Goal: Information Seeking & Learning: Learn about a topic

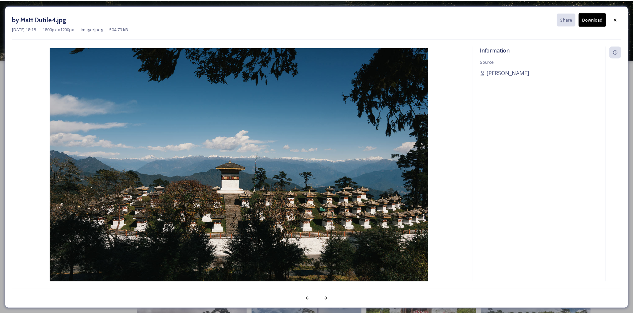
scroll to position [66, 0]
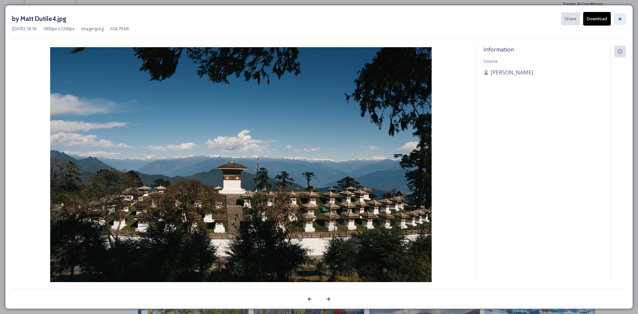
click at [616, 20] on div at bounding box center [620, 19] width 12 height 12
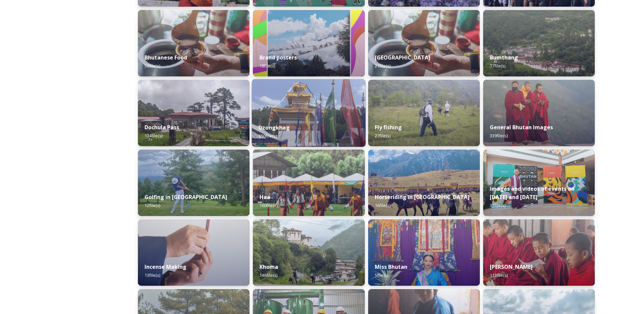
scroll to position [133, 0]
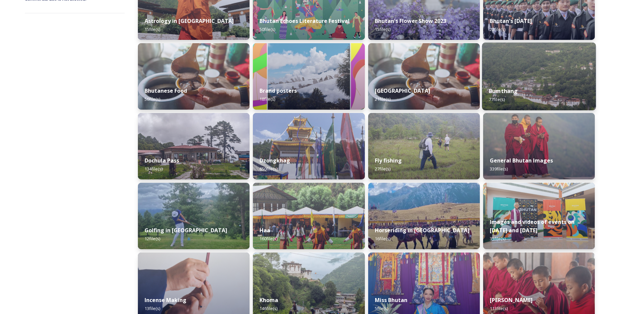
click at [547, 72] on img at bounding box center [539, 77] width 114 height 68
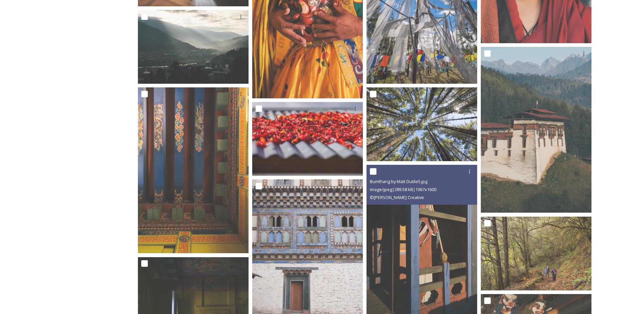
scroll to position [1230, 0]
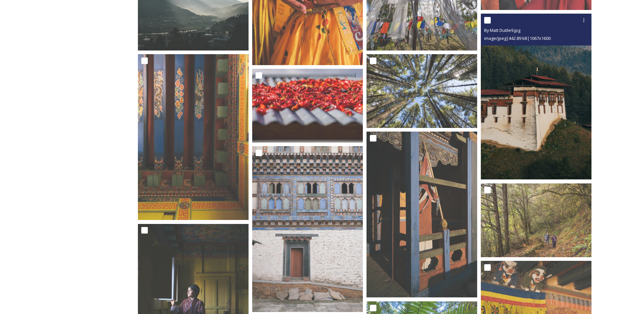
click at [524, 129] on img at bounding box center [536, 97] width 111 height 166
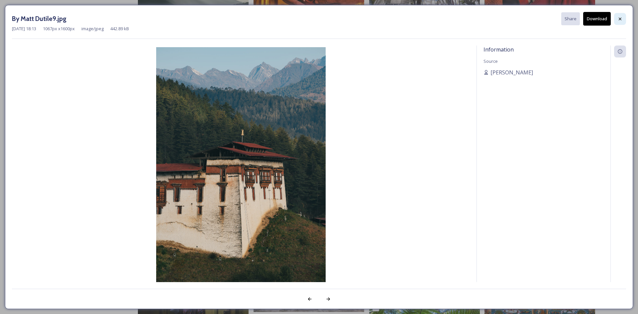
click at [623, 17] on div at bounding box center [620, 19] width 12 height 12
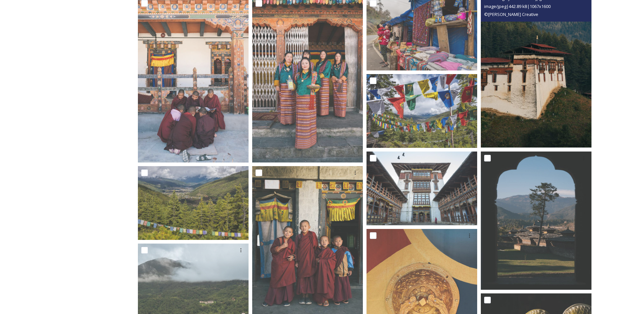
scroll to position [266, 0]
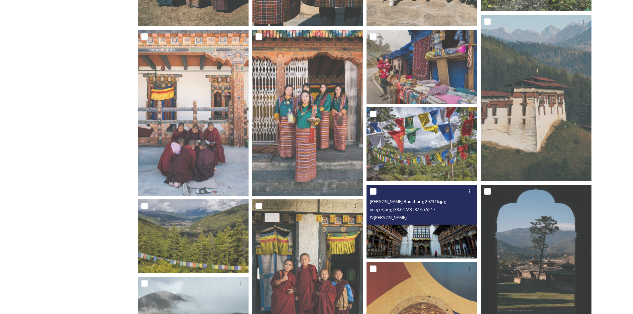
click at [435, 207] on span "image/jpeg | 33.64 MB | 8275 x 5517" at bounding box center [402, 209] width 65 height 6
click at [435, 235] on img at bounding box center [422, 221] width 111 height 74
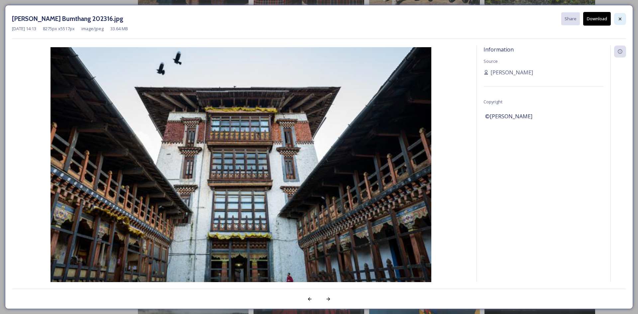
click at [623, 17] on div at bounding box center [620, 19] width 12 height 12
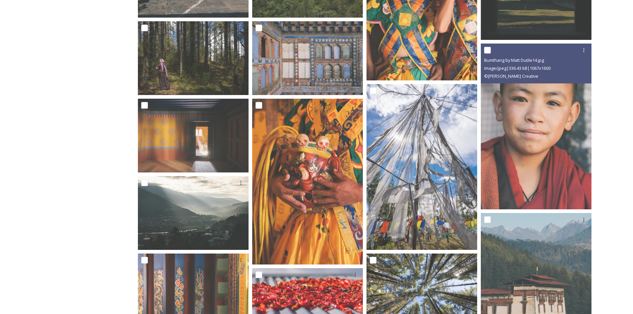
scroll to position [1064, 0]
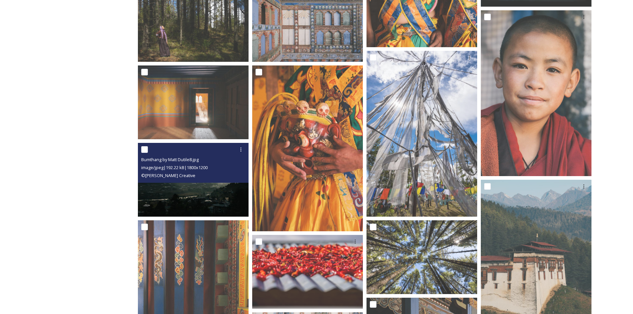
click at [202, 195] on img at bounding box center [193, 180] width 111 height 74
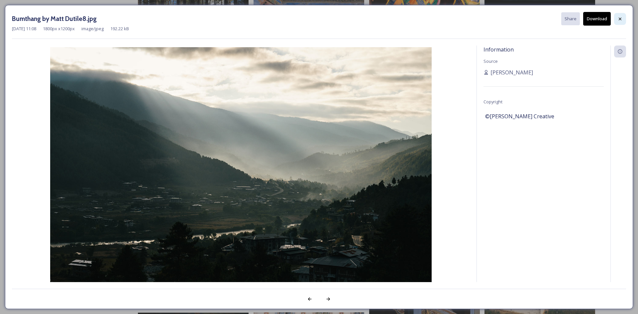
click at [625, 19] on div at bounding box center [620, 19] width 12 height 12
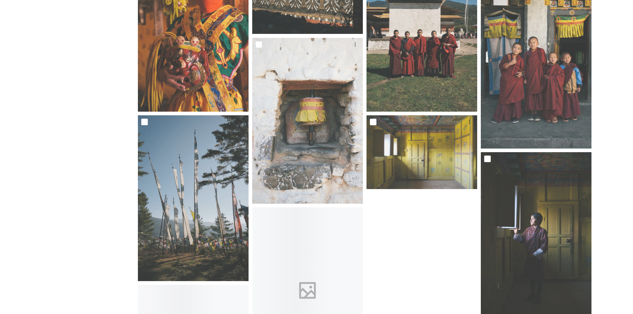
scroll to position [2360, 0]
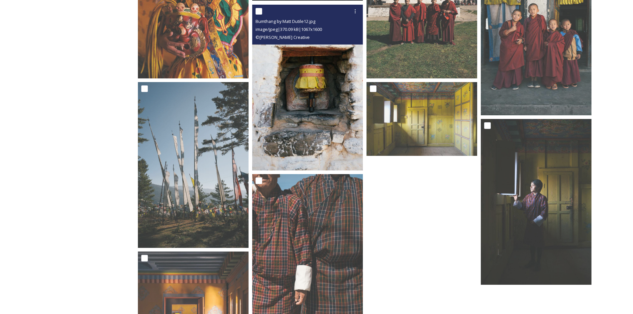
click at [297, 112] on img at bounding box center [307, 88] width 111 height 166
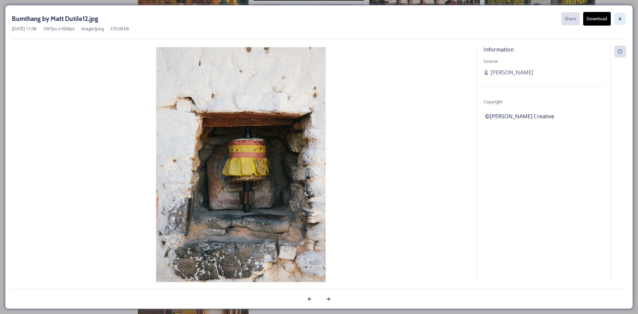
click at [616, 18] on div at bounding box center [620, 19] width 12 height 12
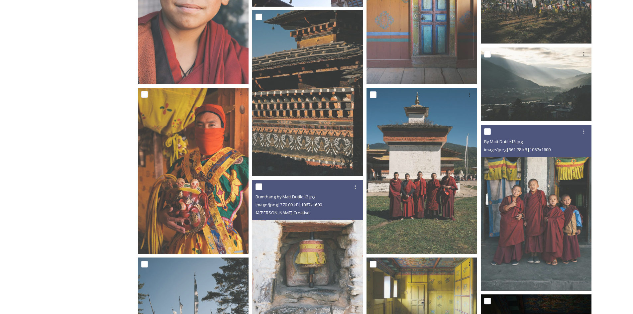
scroll to position [2284, 0]
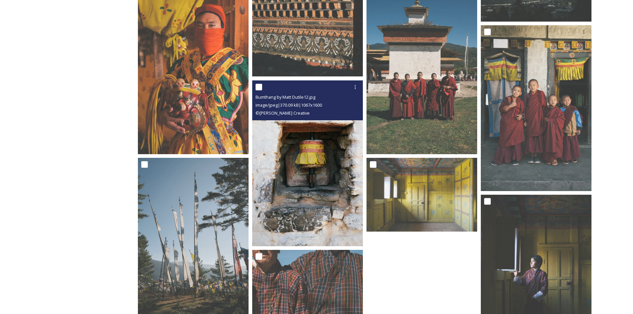
click at [334, 199] on img at bounding box center [307, 163] width 111 height 166
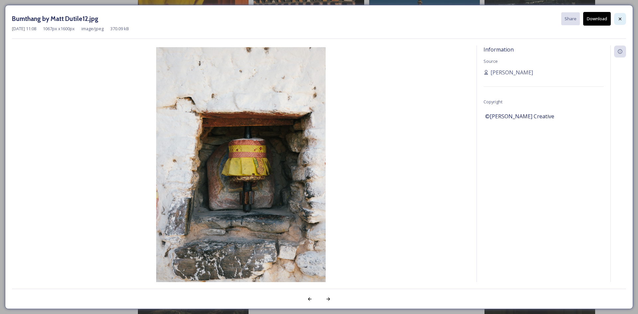
click at [622, 17] on icon at bounding box center [620, 18] width 5 height 5
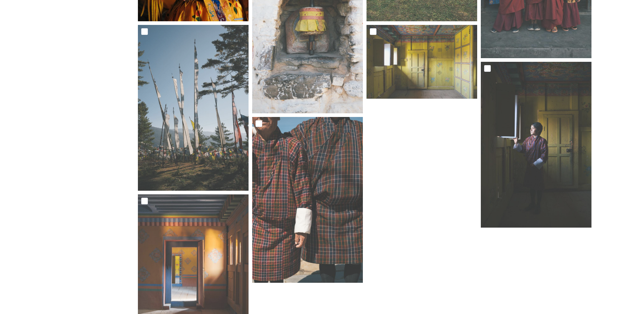
scroll to position [2318, 0]
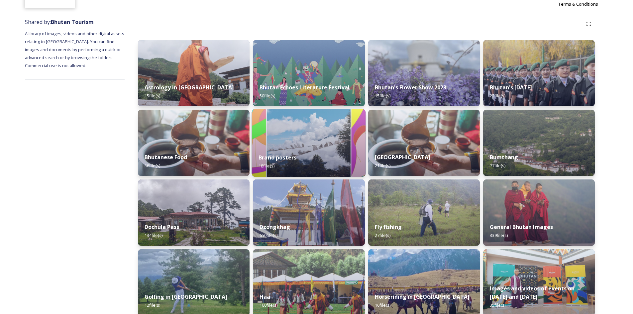
scroll to position [133, 0]
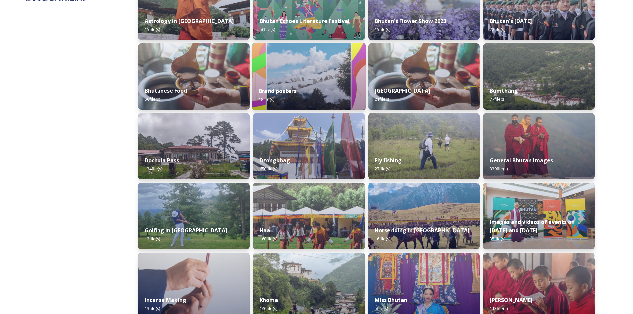
click at [313, 137] on img at bounding box center [309, 146] width 112 height 66
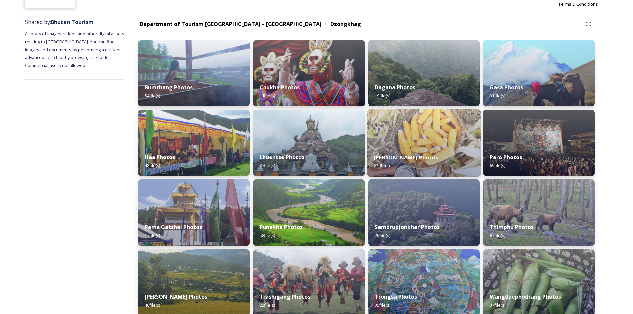
scroll to position [133, 0]
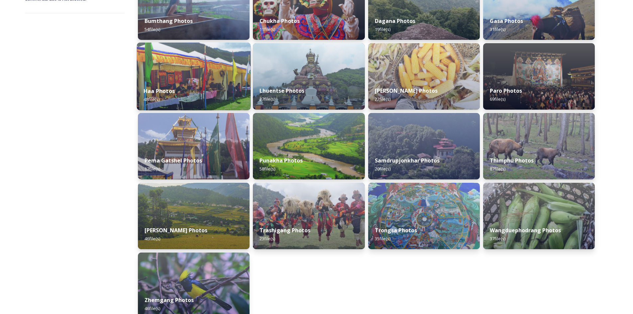
click at [219, 83] on div "Haa Photos 48 file(s)" at bounding box center [194, 95] width 114 height 30
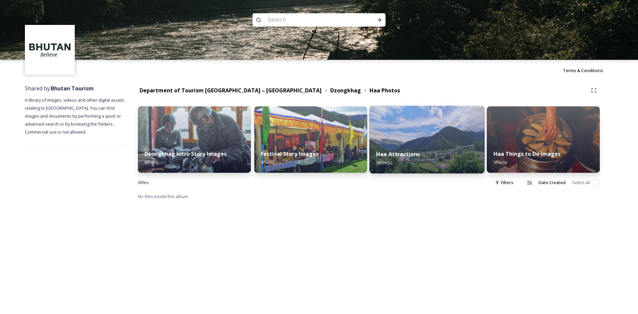
click at [407, 134] on img at bounding box center [427, 140] width 115 height 68
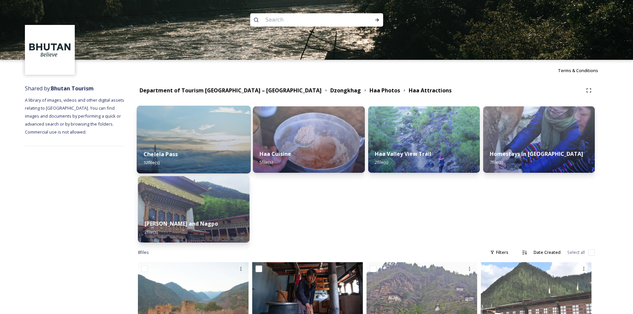
click at [218, 126] on img at bounding box center [194, 140] width 114 height 68
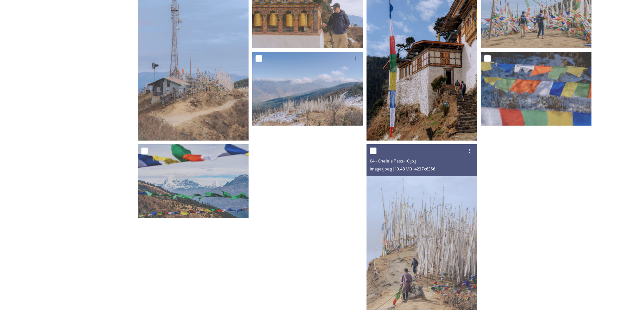
scroll to position [277, 0]
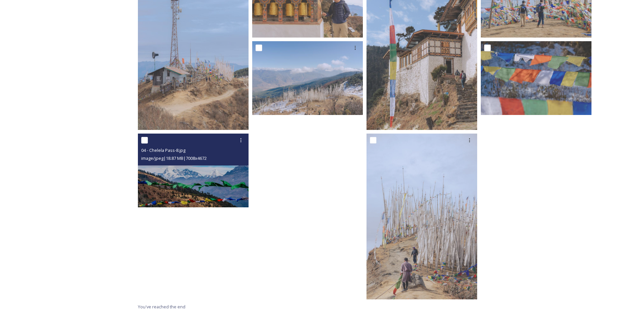
click at [214, 179] on img at bounding box center [193, 171] width 111 height 74
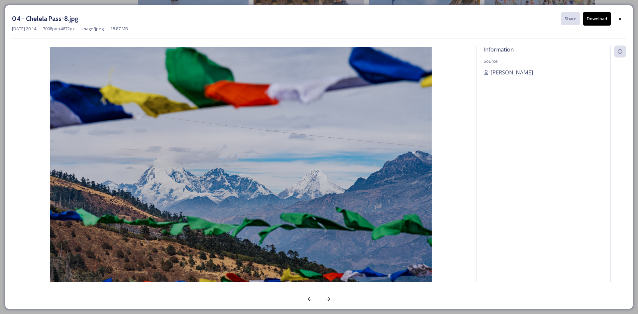
click at [509, 49] on span "Information" at bounding box center [499, 49] width 30 height 7
click at [621, 17] on icon at bounding box center [620, 18] width 5 height 5
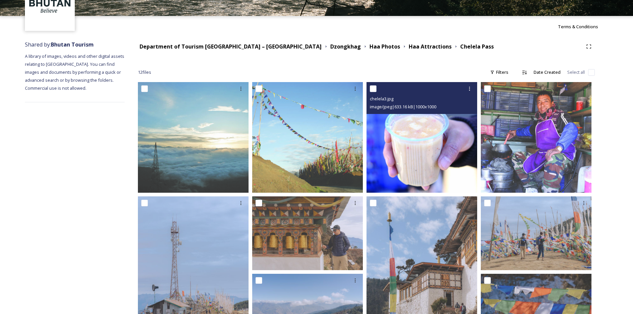
scroll to position [11, 0]
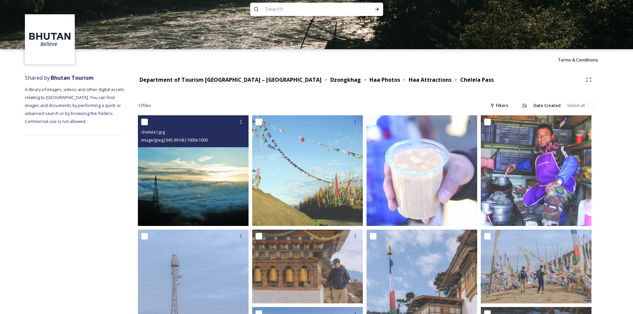
click at [179, 197] on img at bounding box center [193, 170] width 111 height 111
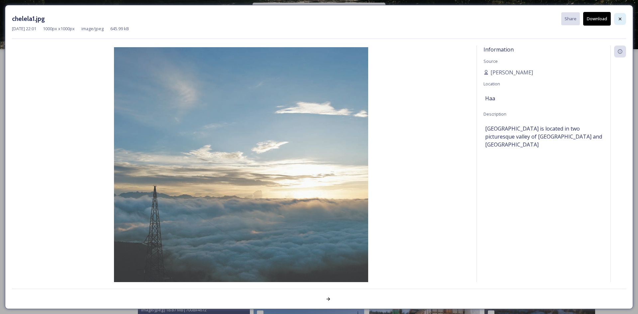
click at [619, 23] on div at bounding box center [620, 19] width 12 height 12
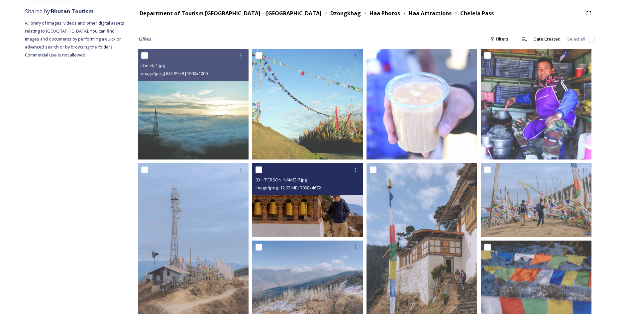
scroll to position [0, 0]
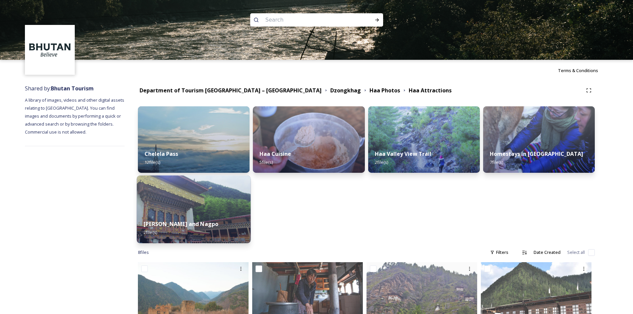
click at [229, 210] on img at bounding box center [194, 210] width 114 height 68
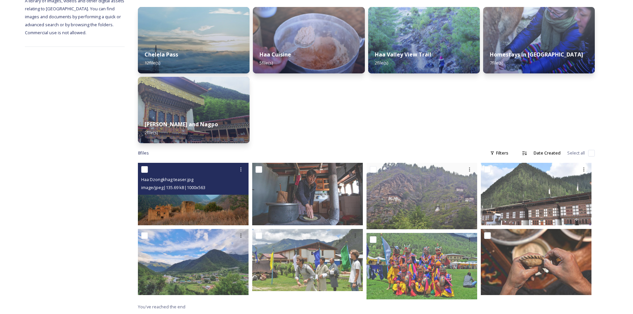
click at [216, 199] on img at bounding box center [193, 194] width 111 height 62
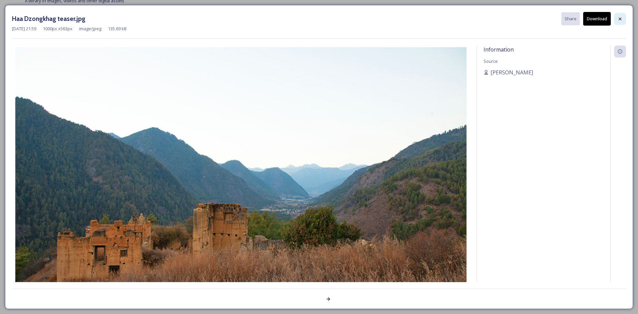
click at [621, 19] on icon at bounding box center [620, 18] width 5 height 5
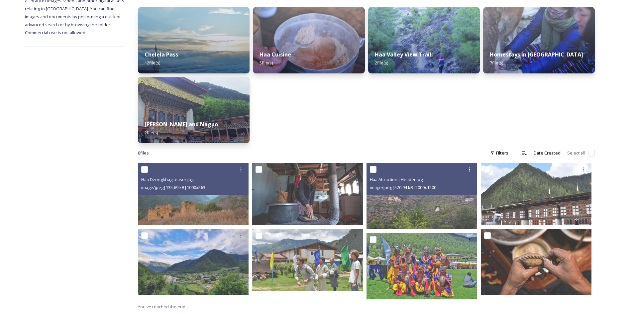
scroll to position [0, 0]
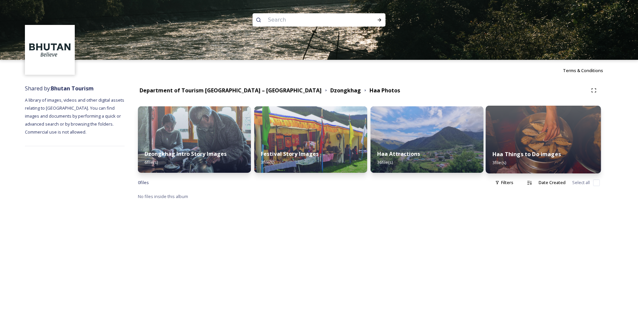
click at [523, 141] on img at bounding box center [543, 140] width 115 height 68
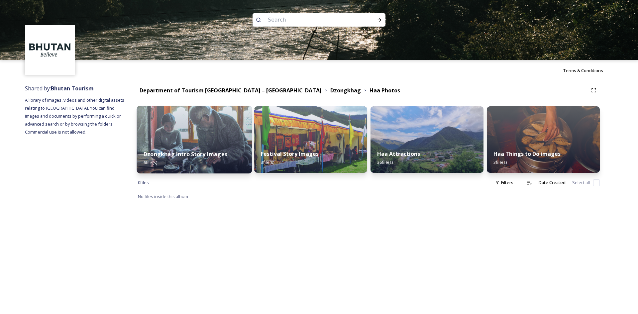
click at [212, 153] on strong "Dzongkhag Intro Story Images" at bounding box center [186, 154] width 84 height 7
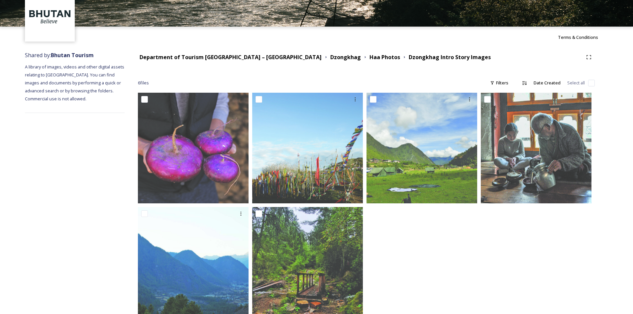
scroll to position [52, 0]
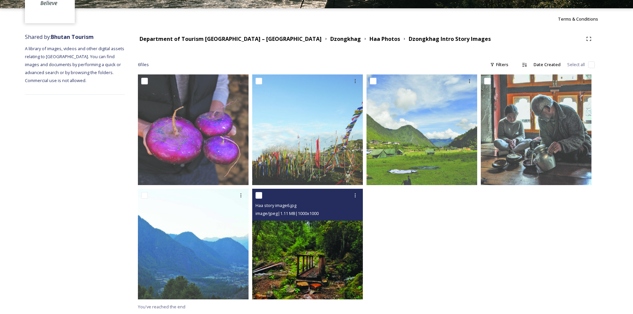
click at [313, 239] on img at bounding box center [307, 244] width 111 height 111
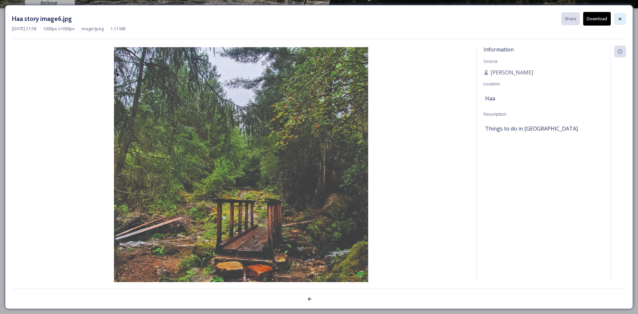
click at [619, 22] on div at bounding box center [620, 19] width 12 height 12
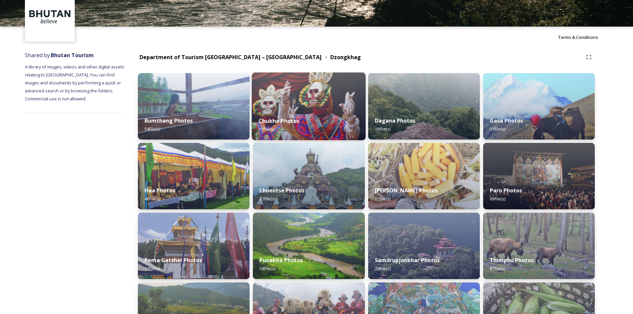
scroll to position [66, 0]
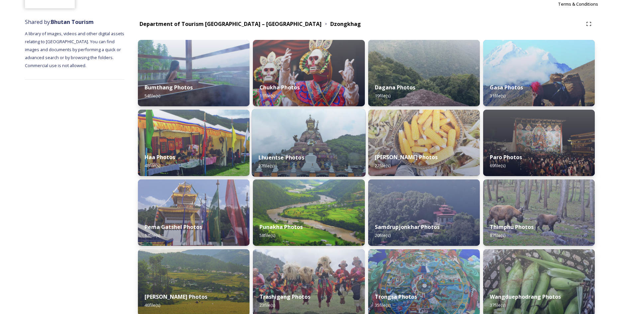
click at [312, 145] on img at bounding box center [309, 143] width 114 height 68
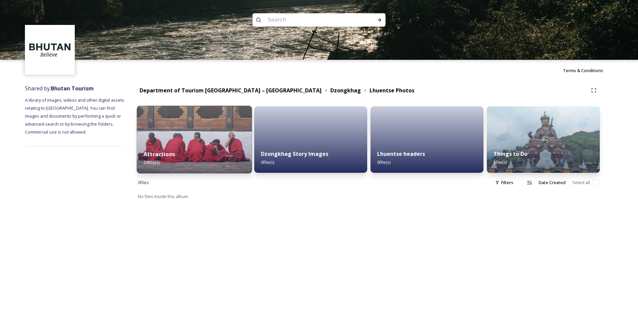
click at [206, 142] on img at bounding box center [194, 140] width 115 height 68
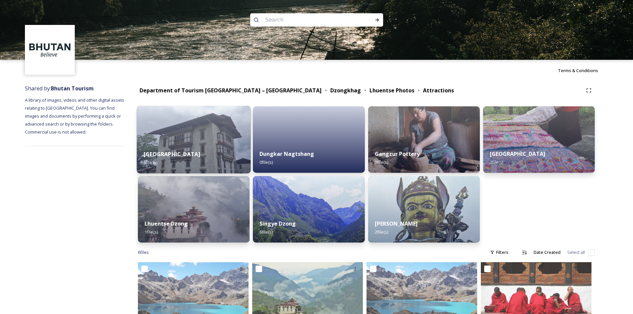
click at [238, 137] on img at bounding box center [194, 140] width 114 height 68
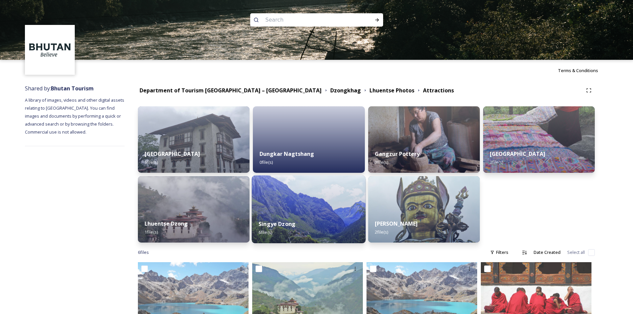
scroll to position [99, 0]
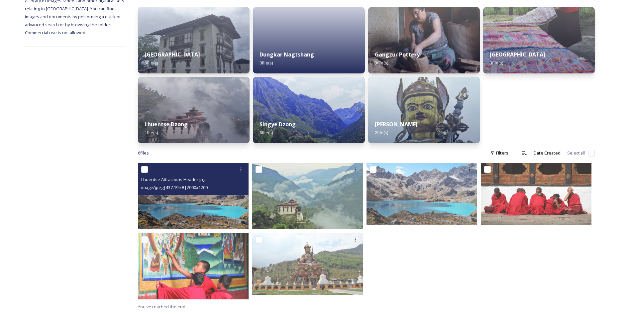
click at [171, 197] on img at bounding box center [193, 196] width 111 height 66
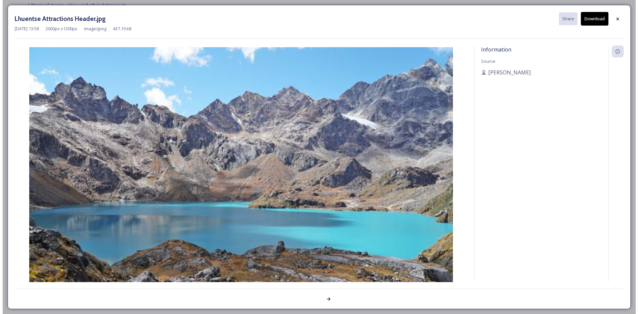
scroll to position [95, 0]
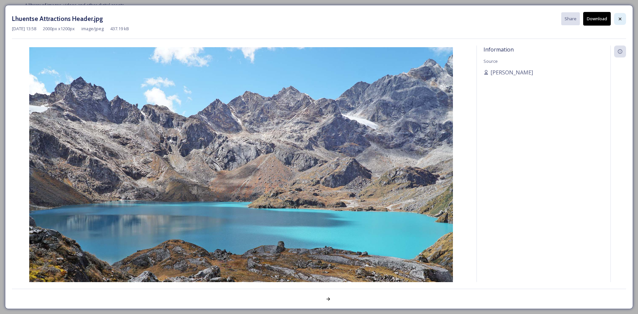
click at [618, 22] on div at bounding box center [620, 19] width 12 height 12
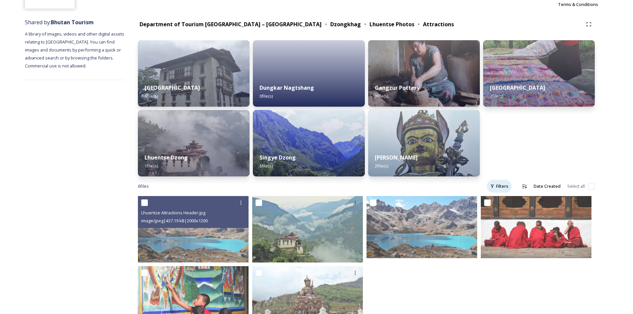
scroll to position [33, 0]
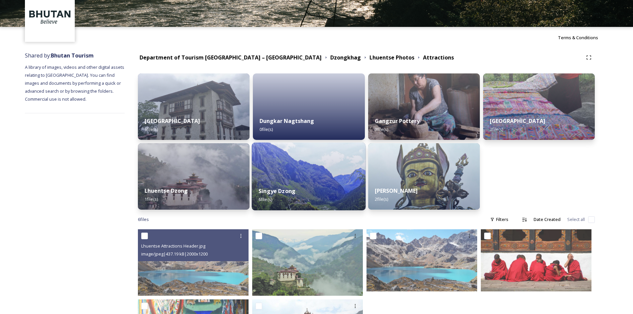
click at [319, 171] on img at bounding box center [309, 177] width 114 height 68
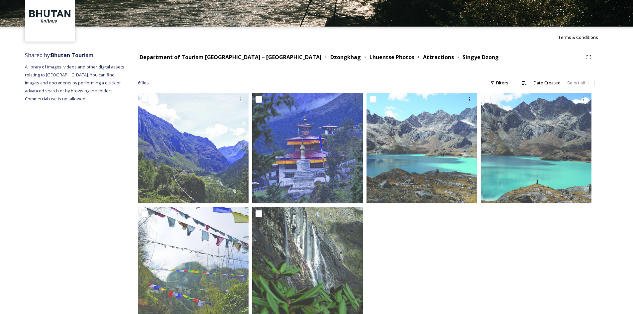
scroll to position [52, 0]
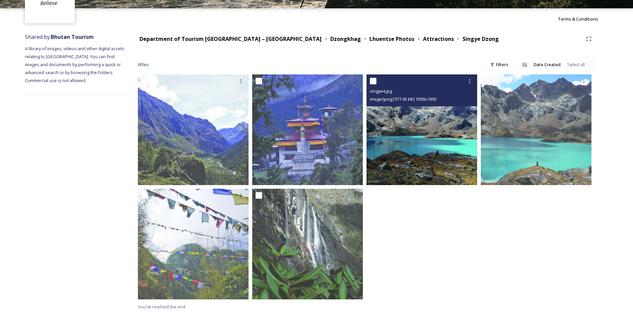
click at [422, 149] on img at bounding box center [422, 129] width 111 height 111
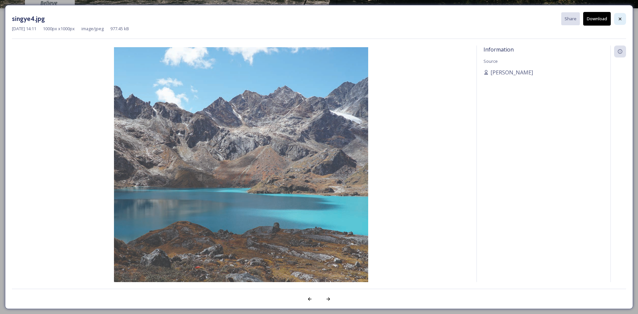
click at [623, 19] on div at bounding box center [620, 19] width 12 height 12
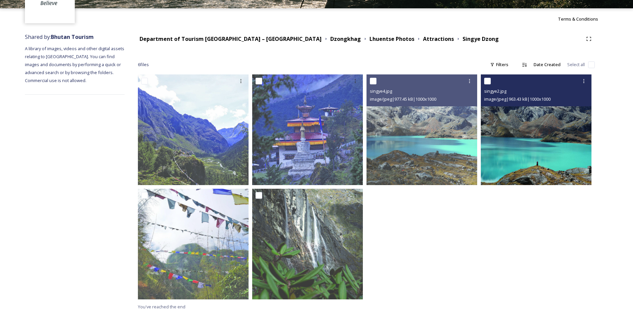
click at [563, 132] on img at bounding box center [536, 129] width 111 height 111
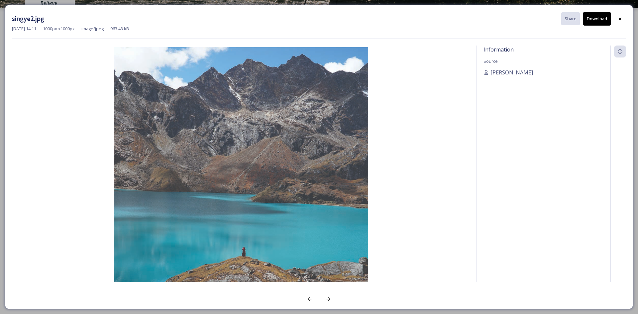
click at [631, 20] on div "singye2.jpg Share Download [DATE] 14:11 1000 px x 1000 px image/jpeg 963.43 kB …" at bounding box center [319, 157] width 628 height 304
click at [617, 19] on div at bounding box center [620, 19] width 12 height 12
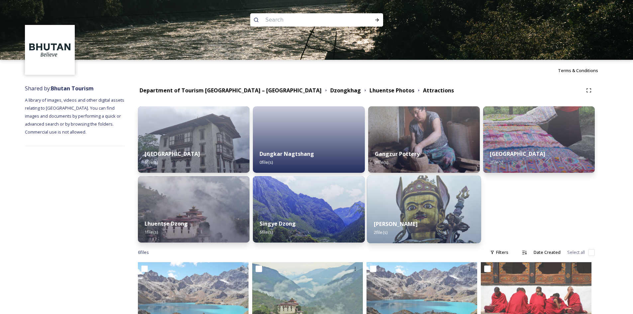
scroll to position [99, 0]
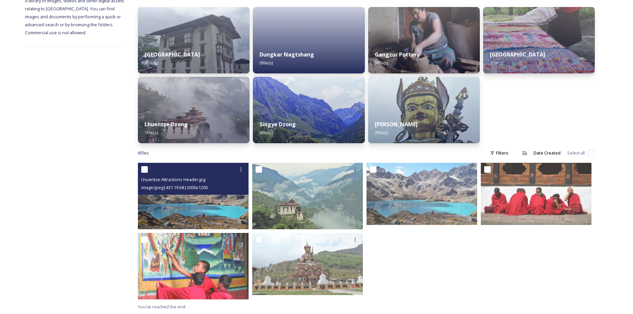
click at [195, 211] on img at bounding box center [193, 196] width 111 height 66
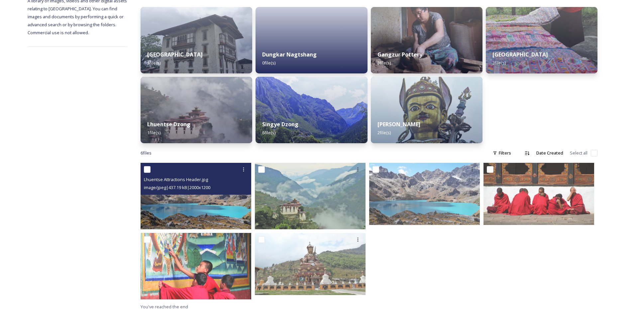
scroll to position [95, 0]
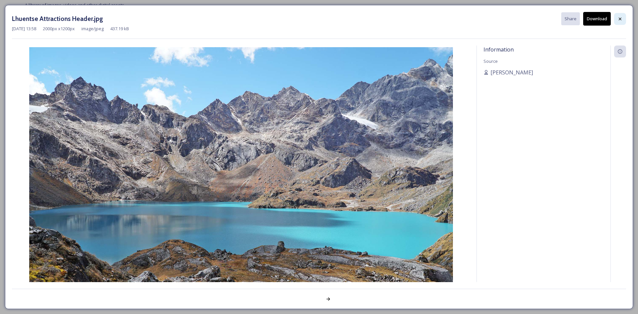
click at [622, 17] on icon at bounding box center [620, 18] width 5 height 5
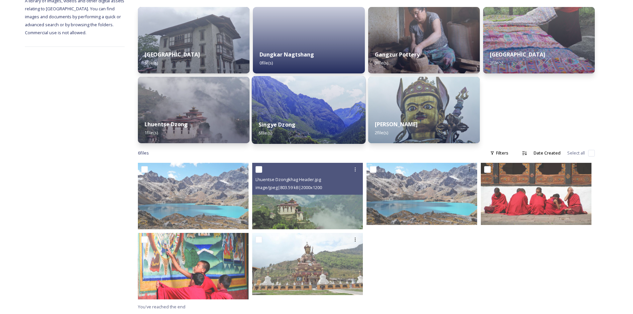
scroll to position [0, 0]
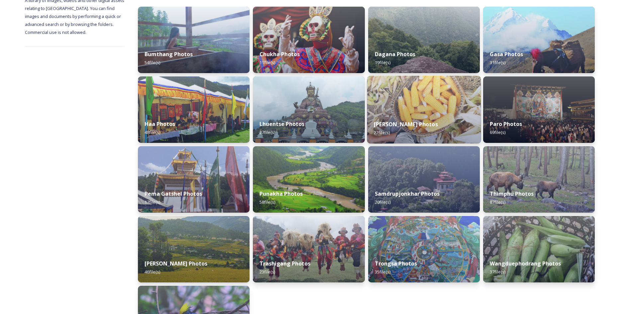
scroll to position [166, 0]
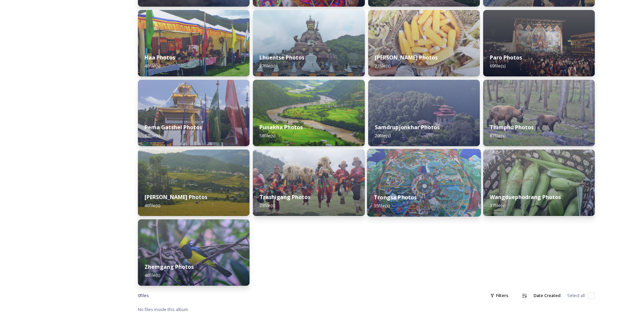
click at [382, 190] on div "Trongsa Photos 35 file(s)" at bounding box center [424, 201] width 114 height 30
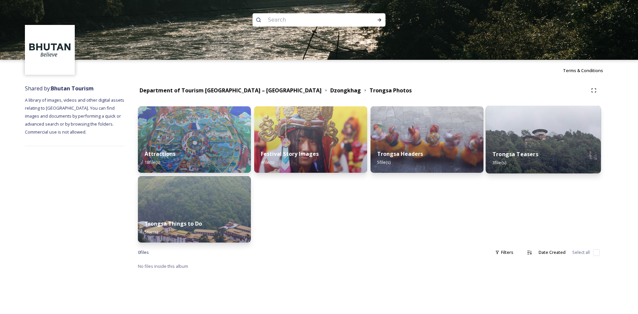
click at [522, 149] on div "Trongsa Teasers 3 file(s)" at bounding box center [543, 158] width 115 height 30
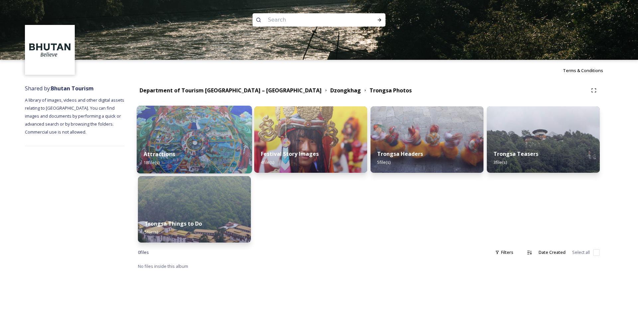
click at [204, 139] on img at bounding box center [194, 140] width 115 height 68
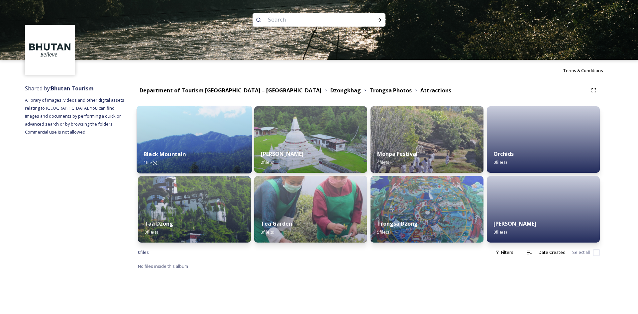
click at [203, 138] on img at bounding box center [194, 140] width 115 height 68
click at [180, 212] on img at bounding box center [194, 210] width 115 height 68
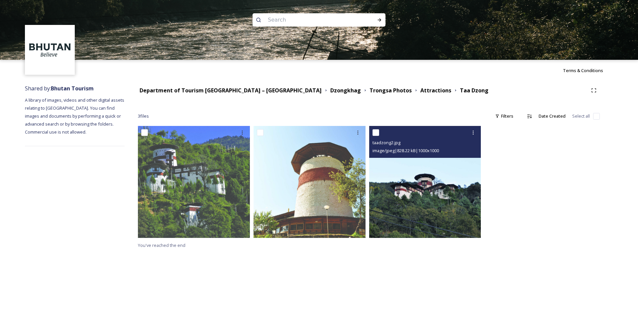
click at [434, 205] on img at bounding box center [425, 182] width 112 height 112
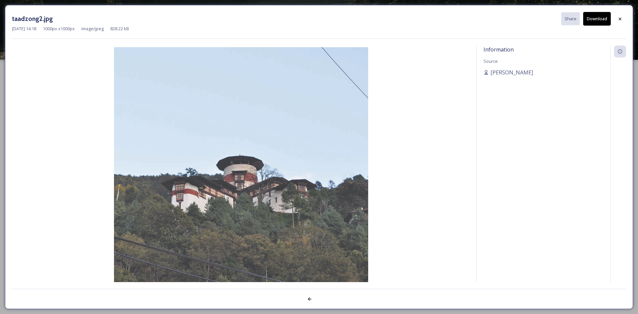
click at [623, 20] on div at bounding box center [620, 19] width 12 height 12
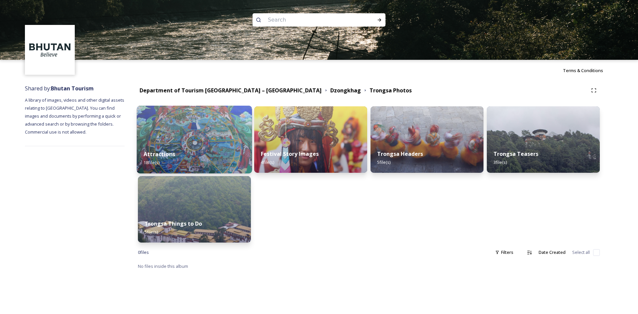
click at [198, 129] on img at bounding box center [194, 140] width 115 height 68
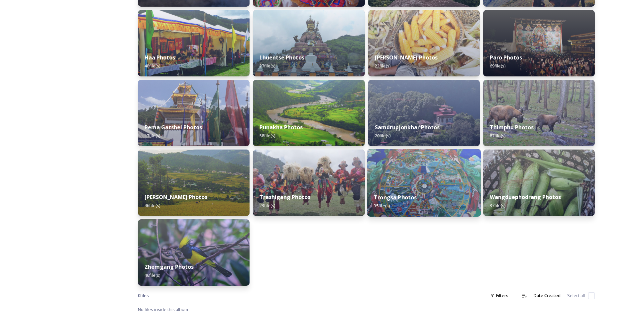
scroll to position [169, 0]
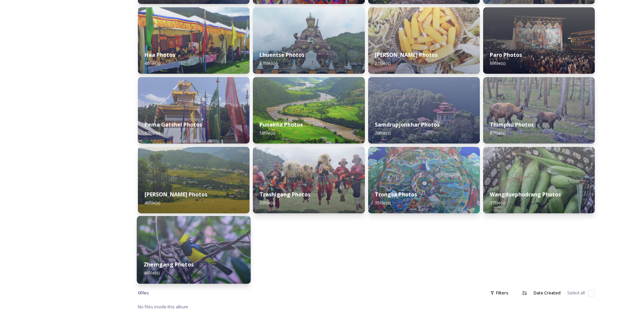
click at [233, 251] on img at bounding box center [194, 250] width 114 height 68
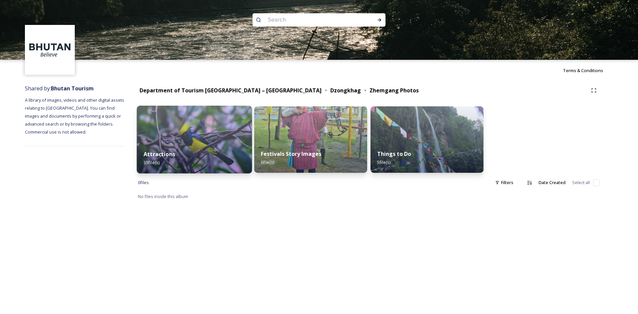
click at [219, 142] on img at bounding box center [194, 140] width 115 height 68
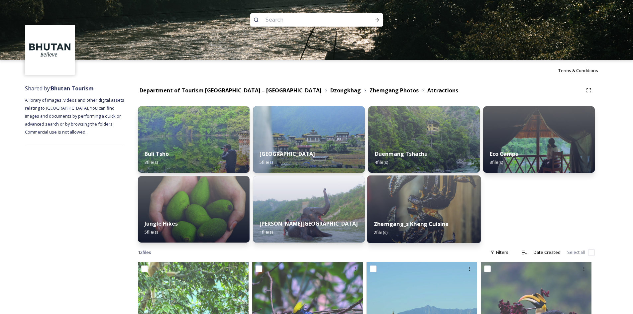
click at [450, 204] on img at bounding box center [424, 210] width 114 height 68
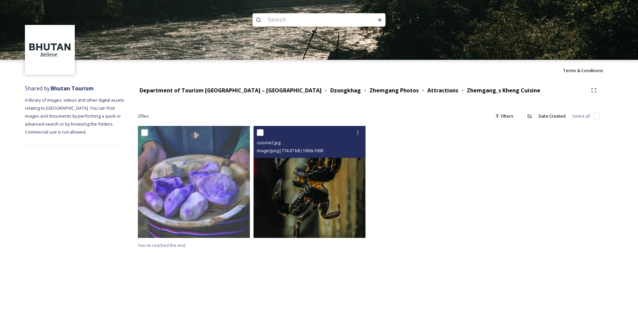
click at [301, 196] on img at bounding box center [310, 182] width 112 height 112
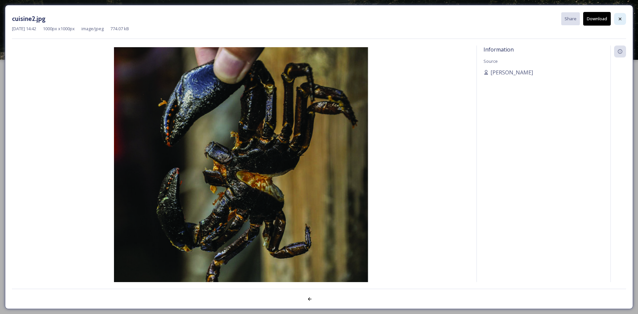
click at [618, 19] on icon at bounding box center [620, 18] width 5 height 5
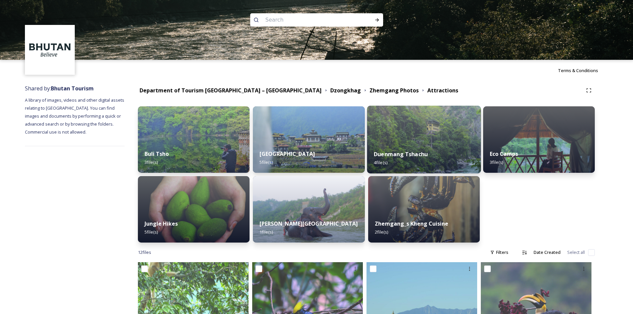
click at [430, 163] on div "Duenmang Tshachu 4 file(s)" at bounding box center [424, 158] width 114 height 30
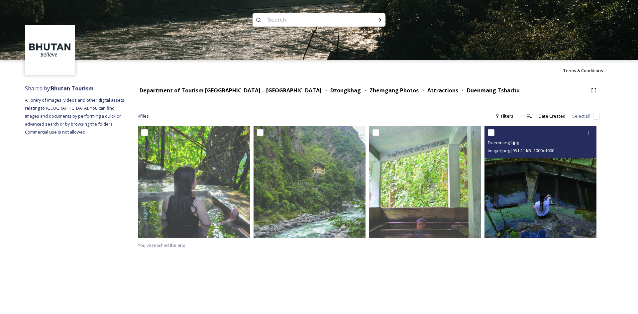
click at [580, 203] on img at bounding box center [541, 182] width 112 height 112
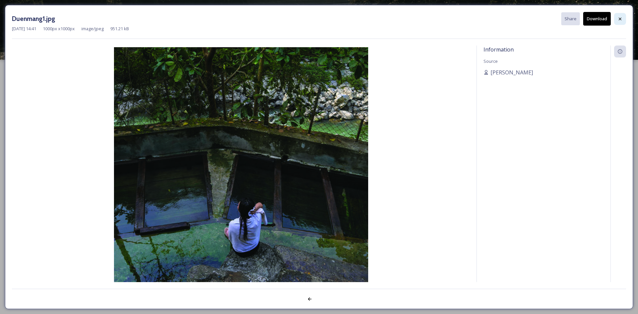
click at [620, 20] on icon at bounding box center [620, 18] width 5 height 5
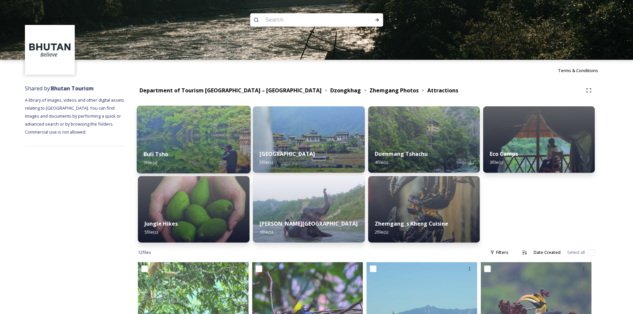
click at [206, 147] on div "Buli Tsho 3 file(s)" at bounding box center [194, 158] width 114 height 30
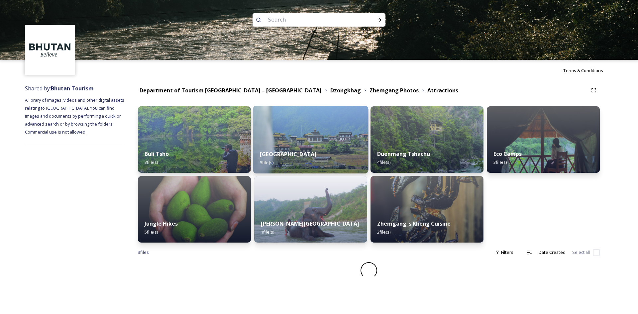
click at [302, 149] on div "Buli Village 5 file(s)" at bounding box center [310, 158] width 115 height 30
